Goal: Navigation & Orientation: Go to known website

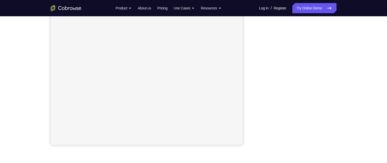
scroll to position [91, 0]
click at [348, 55] on div "Your Support Agent Your Customer Web iOS Android Next Steps We’d be happy to gi…" at bounding box center [193, 93] width 326 height 336
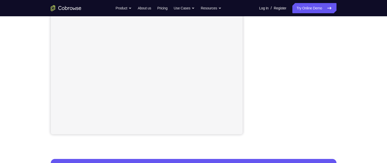
scroll to position [103, 0]
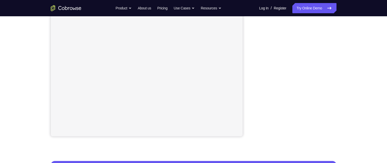
click at [347, 44] on div "Your Support Agent Your Customer Web iOS Android Next Steps We’d be happy to gi…" at bounding box center [193, 84] width 326 height 336
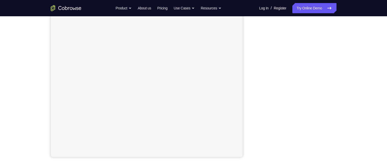
scroll to position [76, 0]
click at [346, 49] on div "Your Support Agent Your Customer Web iOS Android Next Steps We’d be happy to gi…" at bounding box center [193, 108] width 326 height 336
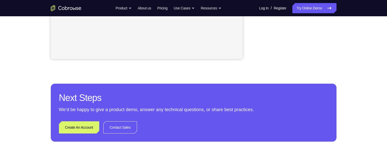
click at [351, 112] on div "Your Support Agent Your Customer Web iOS Android Next Steps We’d be happy to gi…" at bounding box center [193, 6] width 326 height 336
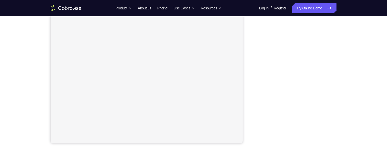
click at [347, 48] on div "Your Support Agent Your Customer Web iOS Android Next Steps We’d be happy to gi…" at bounding box center [193, 91] width 326 height 336
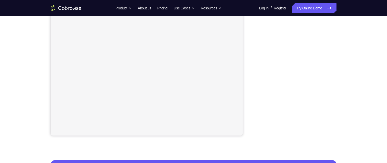
click at [346, 44] on div "Your Support Agent Your Customer Web iOS Android Next Steps We’d be happy to gi…" at bounding box center [193, 83] width 326 height 336
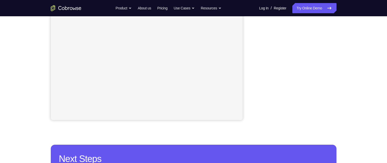
scroll to position [117, 0]
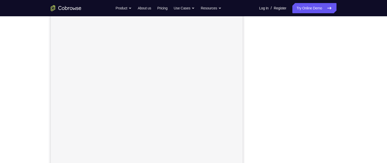
click at [338, 92] on div "Your Support Agent Your Customer Web iOS Android Next Steps We’d be happy to gi…" at bounding box center [193, 115] width 326 height 336
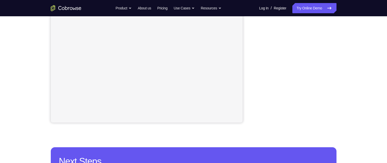
click at [339, 51] on div "Your Support Agent Your Customer Web iOS Android Next Steps We’d be happy to gi…" at bounding box center [193, 70] width 326 height 336
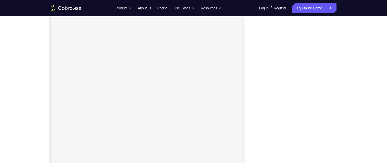
scroll to position [63, 0]
click at [345, 97] on div "Your Support Agent Your Customer Web iOS Android Next Steps We’d be happy to gi…" at bounding box center [193, 121] width 326 height 336
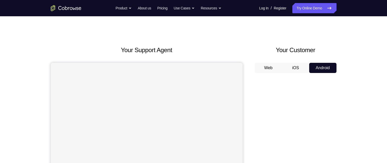
scroll to position [37, 0]
